Goal: Check status: Check status

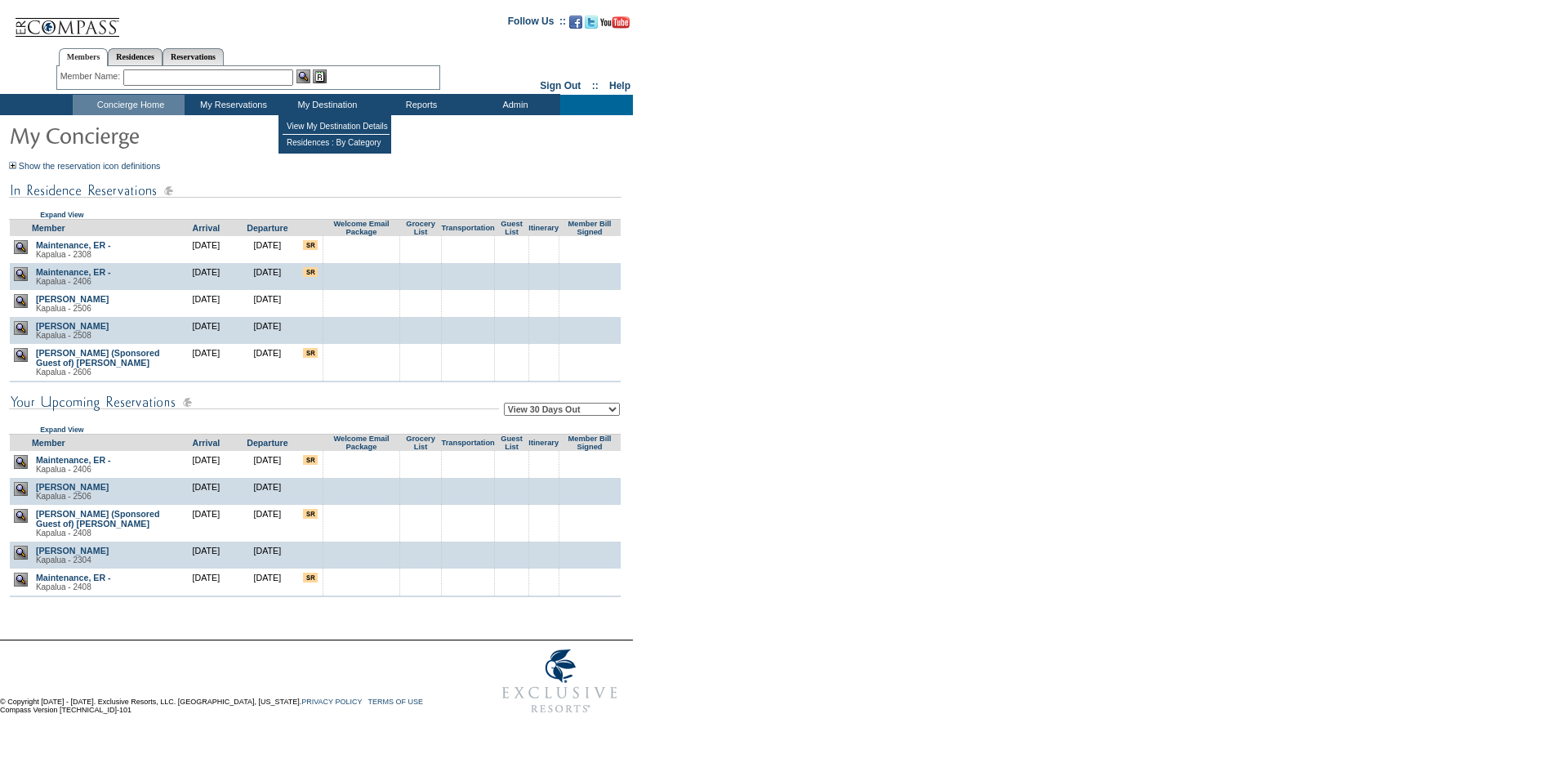
click at [293, 107] on td "My Destination" at bounding box center [325, 105] width 94 height 21
click at [298, 124] on td "View My Destination Details" at bounding box center [337, 126] width 107 height 16
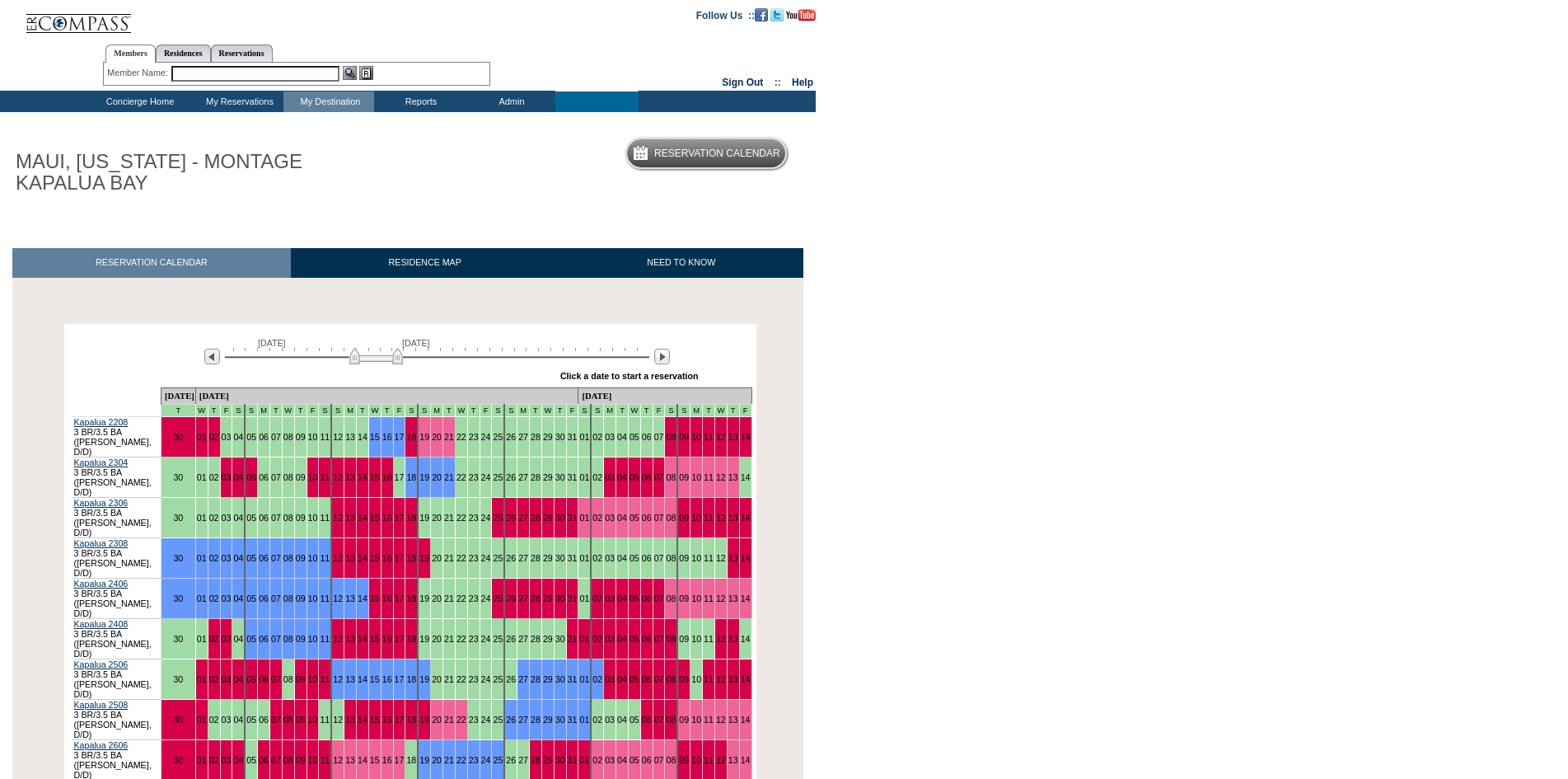
click at [430, 497] on td "19" at bounding box center [423, 517] width 12 height 41
click at [1466, 12] on form "Follow Us ::" at bounding box center [784, 56] width 1568 height 112
